Goal: Task Accomplishment & Management: Manage account settings

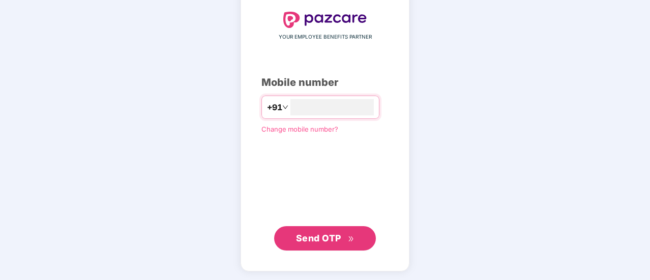
type input "**********"
click at [319, 235] on span "Send OTP" at bounding box center [318, 238] width 45 height 11
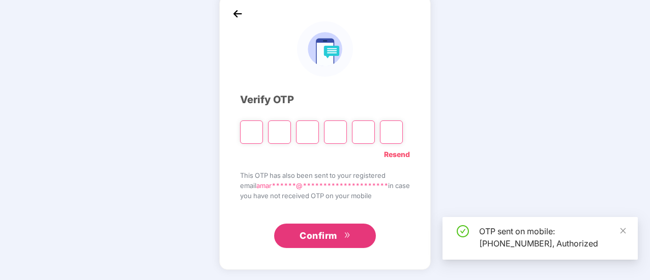
scroll to position [51, 0]
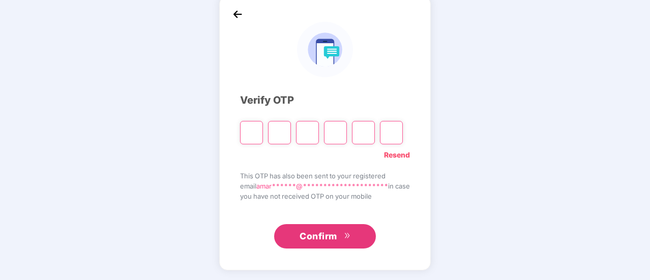
type input "*"
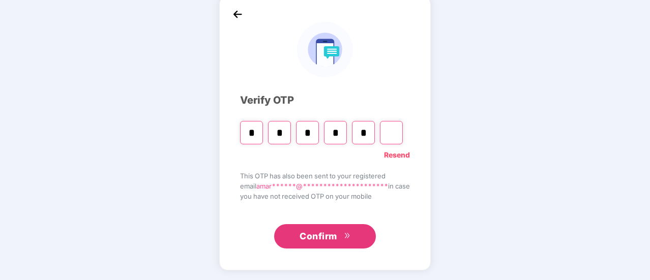
type input "*"
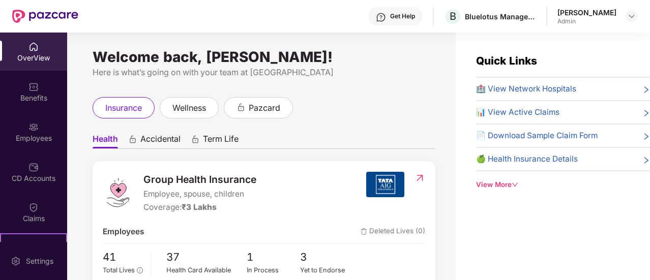
click at [367, 95] on div "Welcome back, [PERSON_NAME]! Here is what’s going on with your team at Pazcare …" at bounding box center [261, 163] width 388 height 260
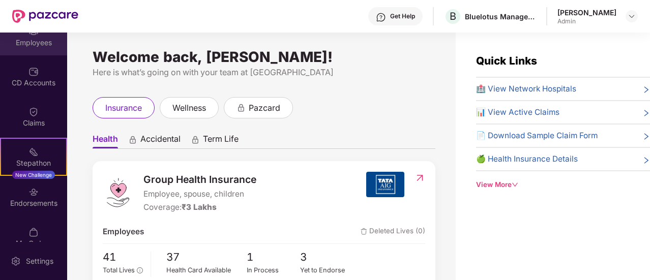
scroll to position [111, 0]
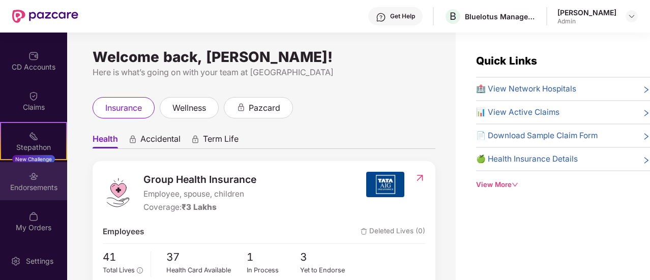
click at [35, 186] on div "Endorsements" at bounding box center [33, 188] width 67 height 10
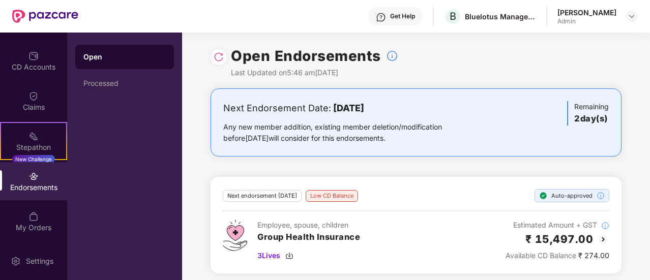
scroll to position [4, 0]
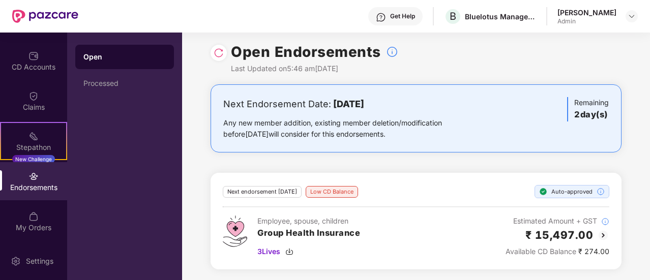
click at [599, 233] on img at bounding box center [603, 235] width 12 height 12
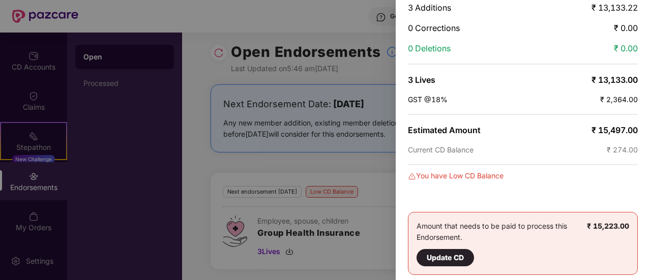
scroll to position [104, 0]
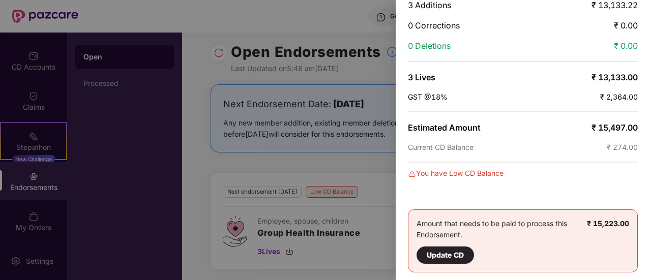
click at [322, 163] on div at bounding box center [325, 140] width 650 height 280
click at [95, 56] on div at bounding box center [325, 140] width 650 height 280
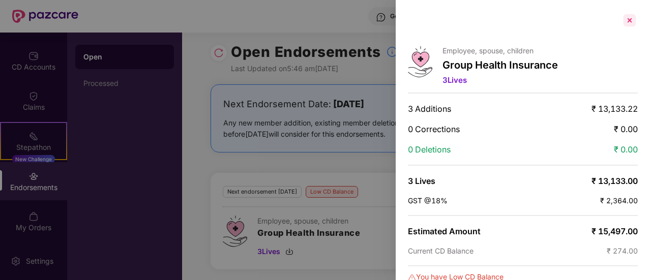
click at [631, 20] on div at bounding box center [629, 20] width 16 height 16
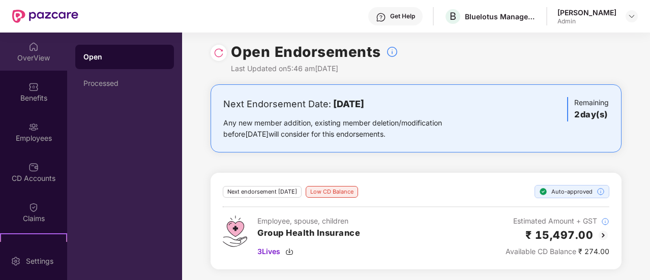
click at [35, 53] on div "OverView" at bounding box center [33, 58] width 67 height 10
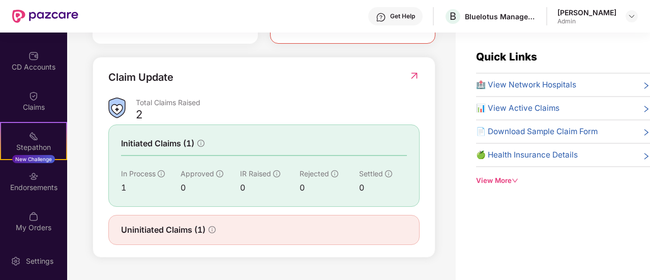
scroll to position [347, 0]
click at [416, 74] on img at bounding box center [414, 76] width 11 height 10
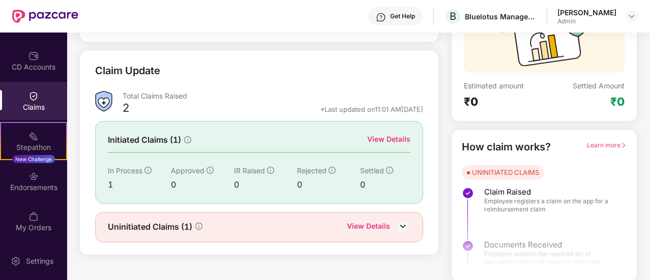
scroll to position [117, 0]
click at [361, 226] on div "View Details" at bounding box center [368, 226] width 43 height 13
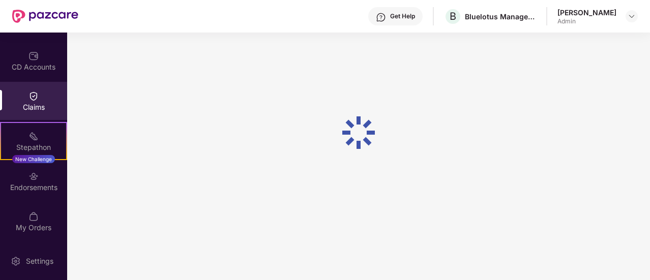
scroll to position [33, 0]
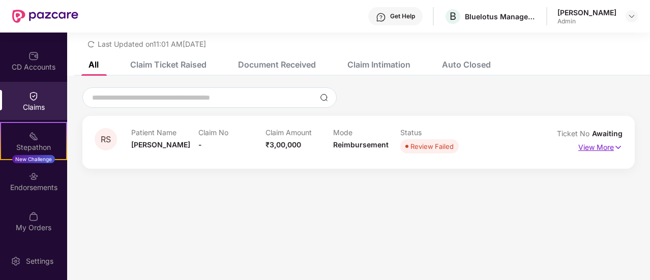
click at [609, 151] on p "View More" at bounding box center [600, 146] width 44 height 14
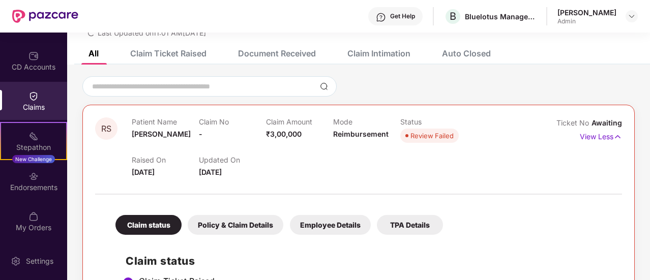
scroll to position [39, 0]
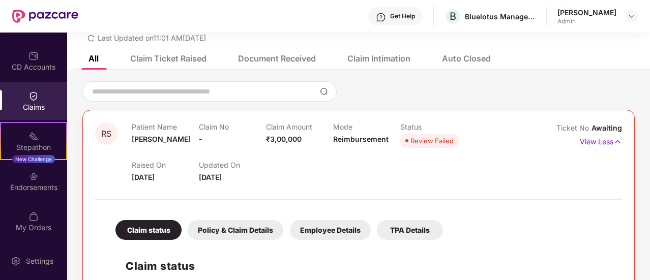
click at [433, 138] on div "Review Failed" at bounding box center [431, 141] width 43 height 10
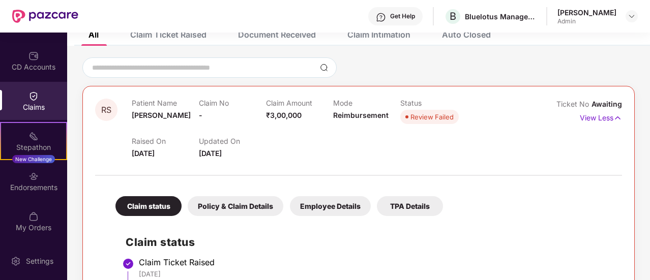
scroll to position [64, 0]
